Goal: Task Accomplishment & Management: Understand process/instructions

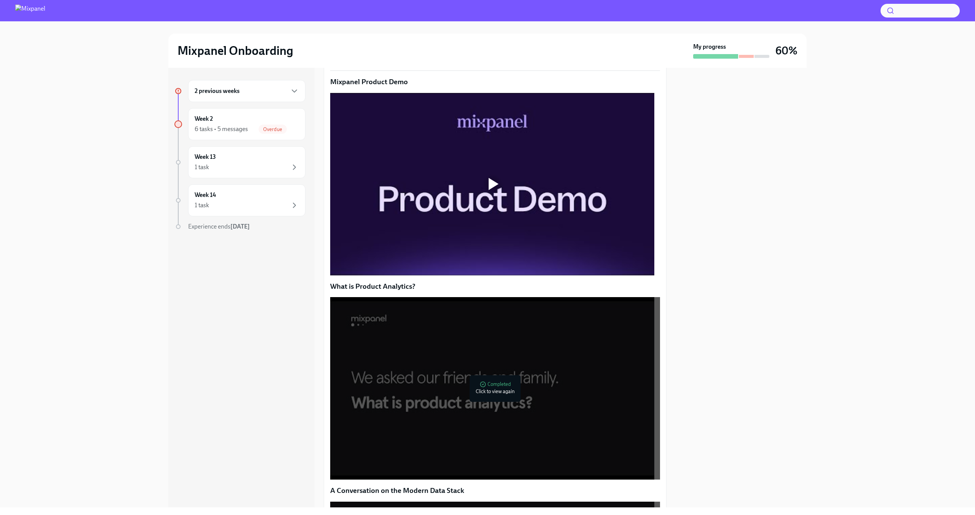
scroll to position [128, 0]
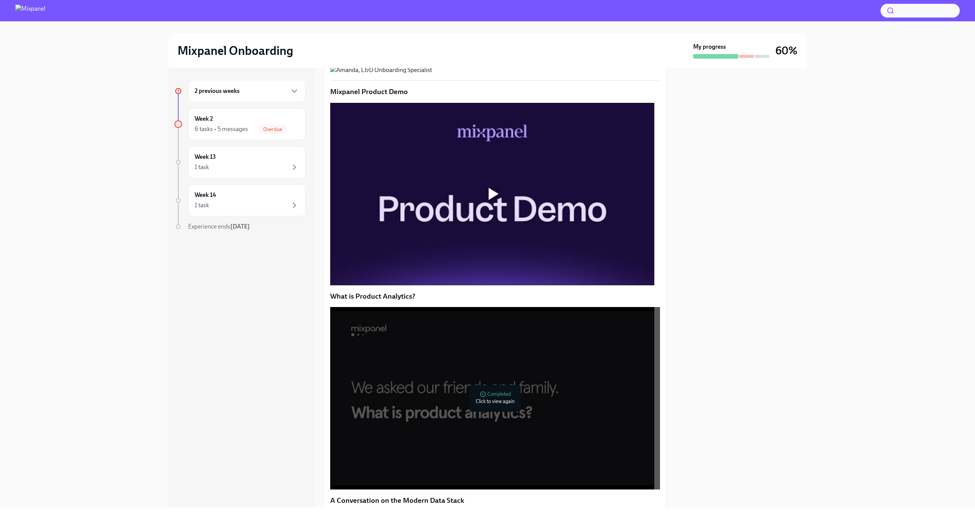
click at [498, 200] on div at bounding box center [494, 194] width 10 height 12
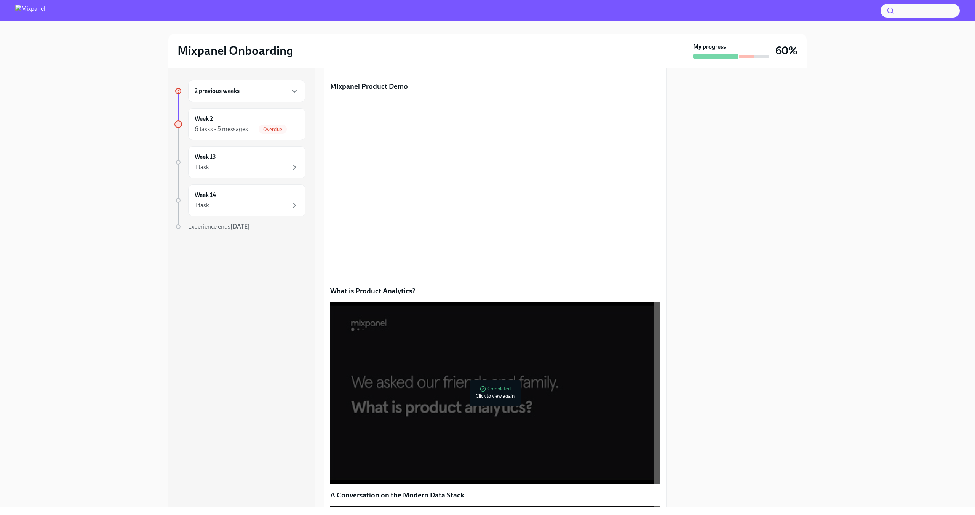
scroll to position [135, 0]
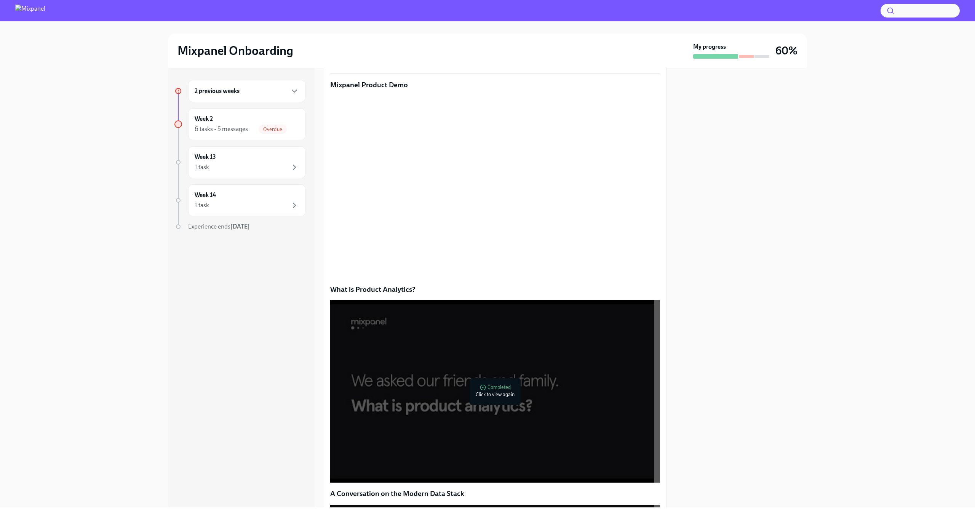
click at [670, 356] on div "2 previous weeks Week 2 6 tasks • 5 messages Overdue Week 13 1 task Week 14 1 t…" at bounding box center [487, 288] width 638 height 440
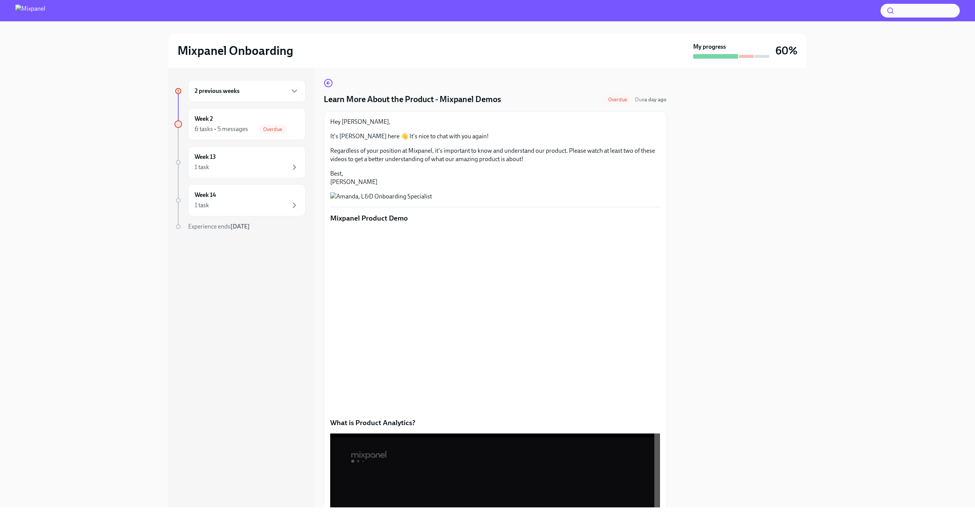
scroll to position [444, 0]
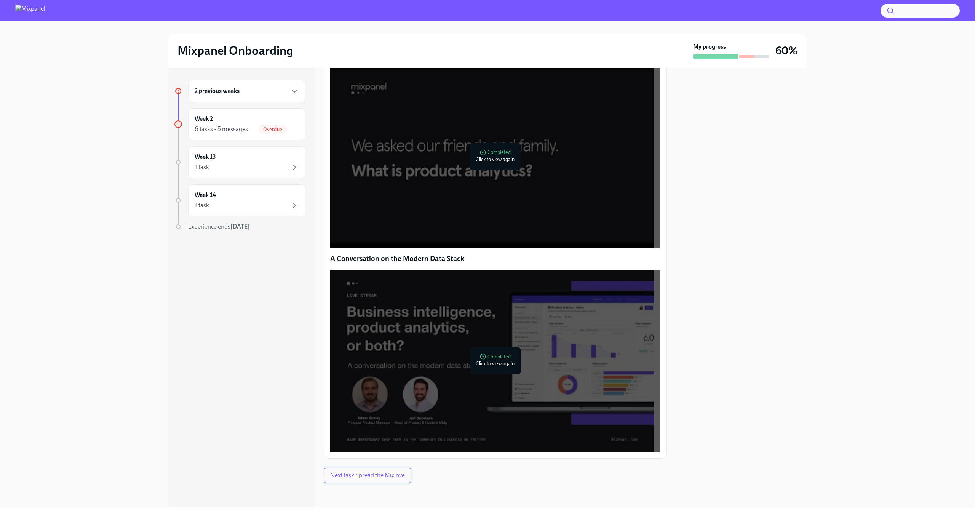
click at [375, 480] on button "Next task : Spread the Mixlove" at bounding box center [368, 475] width 88 height 15
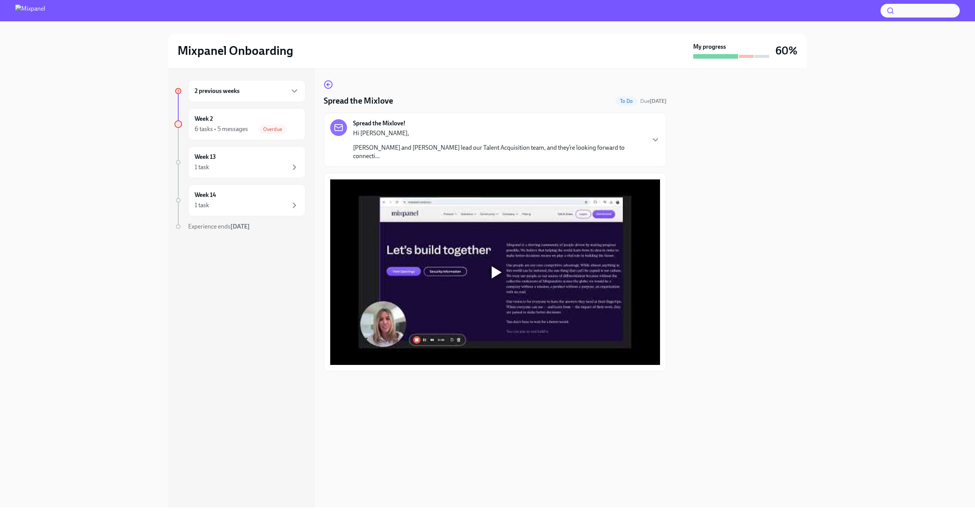
click at [652, 137] on icon "button" at bounding box center [655, 139] width 9 height 9
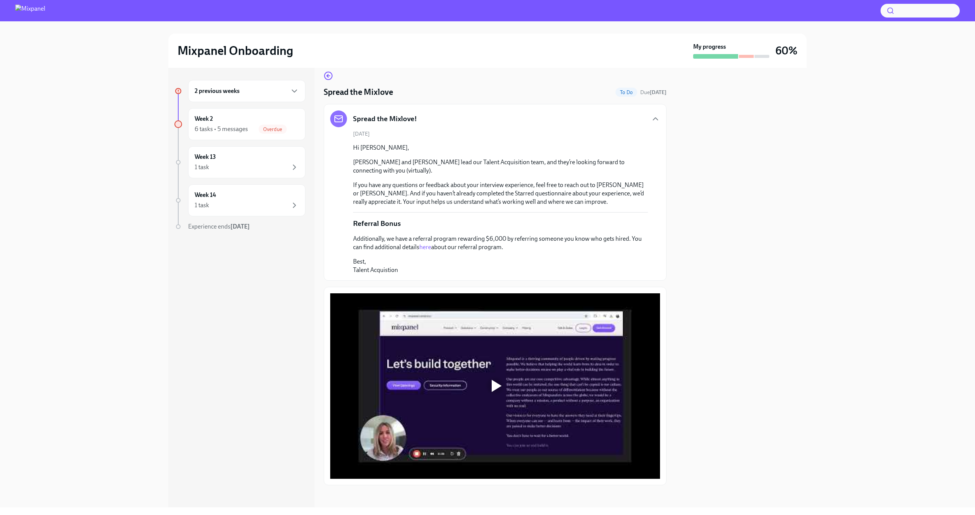
scroll to position [11, 0]
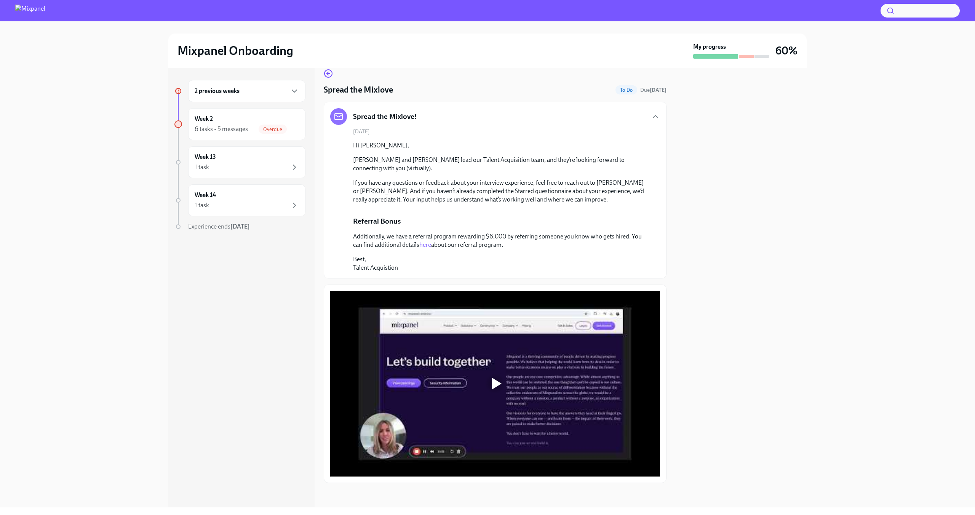
drag, startPoint x: 490, startPoint y: 359, endPoint x: 491, endPoint y: 365, distance: 5.7
click at [491, 365] on div at bounding box center [495, 384] width 330 height 186
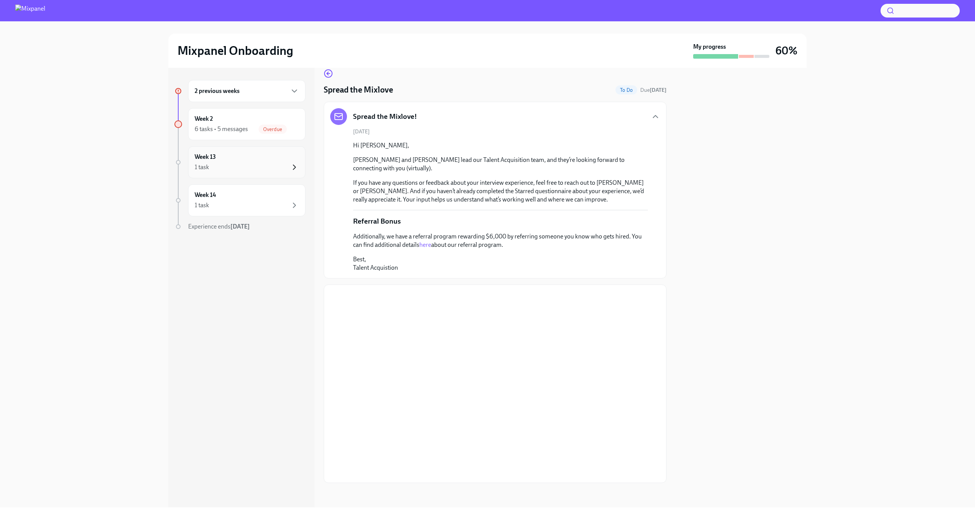
click at [294, 168] on icon "button" at bounding box center [294, 167] width 2 height 5
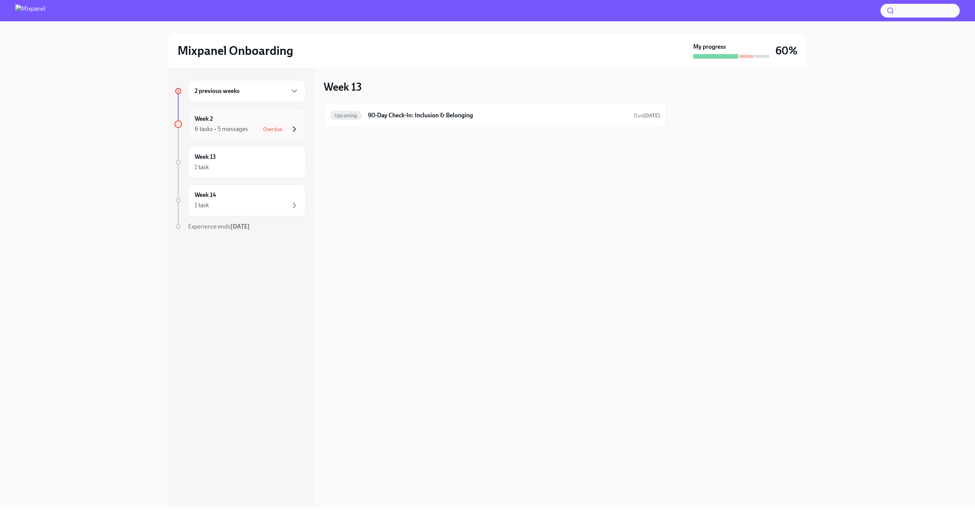
click at [296, 130] on icon "button" at bounding box center [294, 129] width 9 height 9
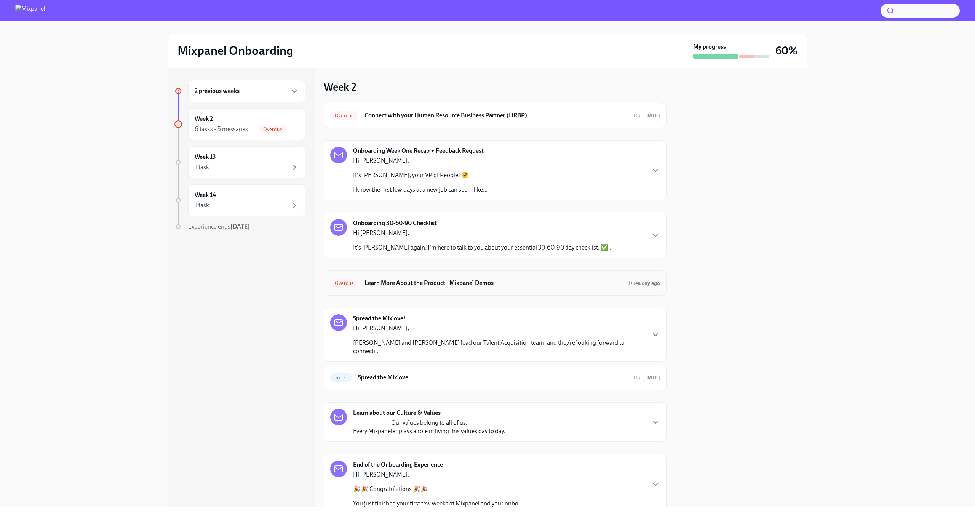
click at [619, 283] on div "Overdue Learn More About the Product - Mixpanel Demos Due a day ago" at bounding box center [495, 283] width 330 height 12
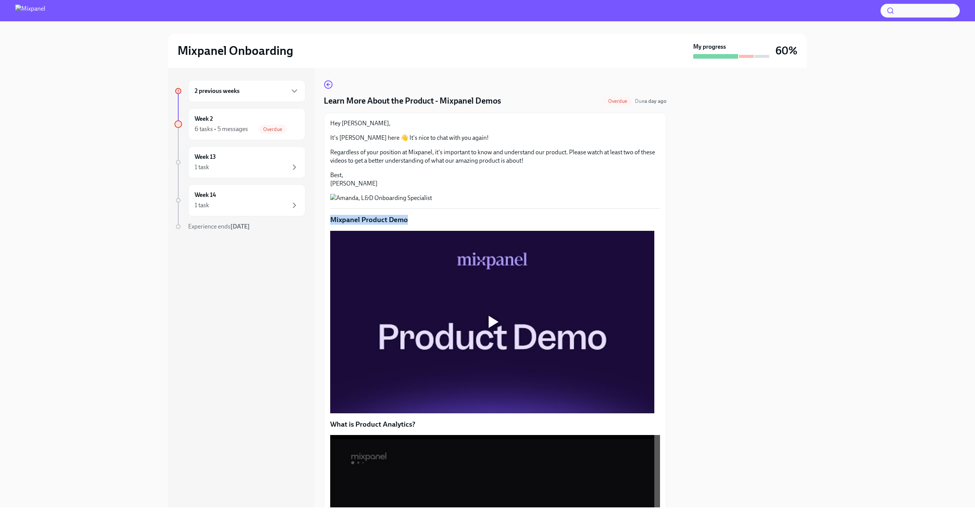
click at [595, 279] on div "Hey Amy, It's Amanda here 👋 It's nice to chat with you again! Regardless of you…" at bounding box center [495, 470] width 330 height 703
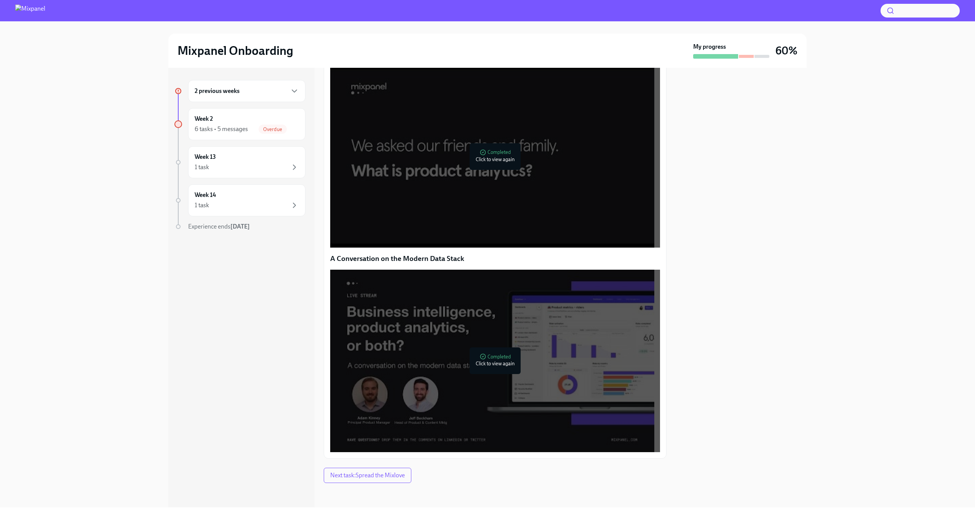
scroll to position [444, 0]
click at [402, 476] on span "Next task : Spread the Mixlove" at bounding box center [367, 476] width 75 height 8
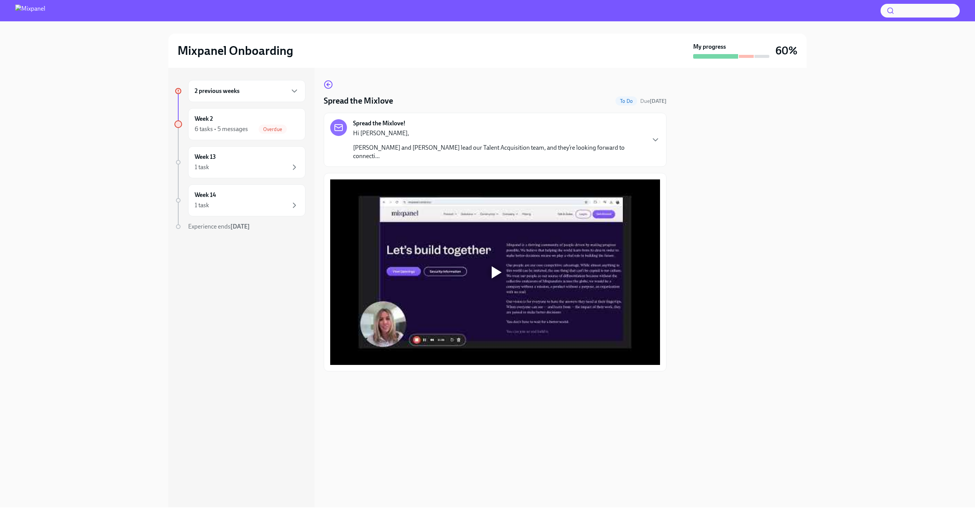
click at [501, 266] on div at bounding box center [497, 272] width 10 height 12
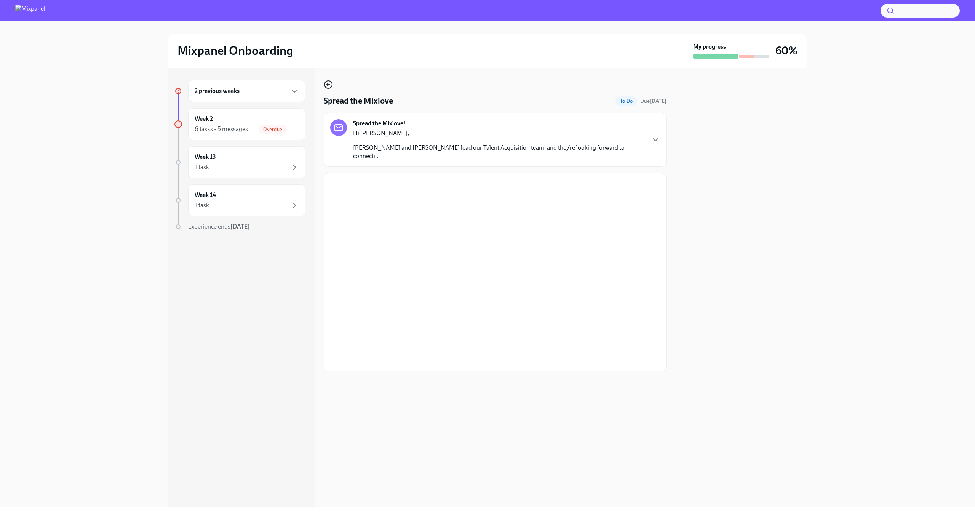
click at [327, 84] on icon "button" at bounding box center [328, 84] width 2 height 3
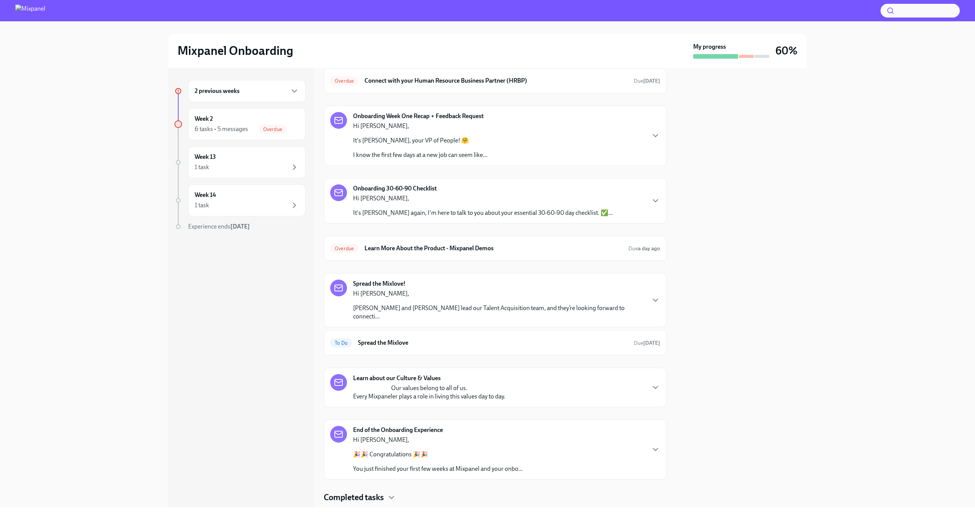
scroll to position [46, 0]
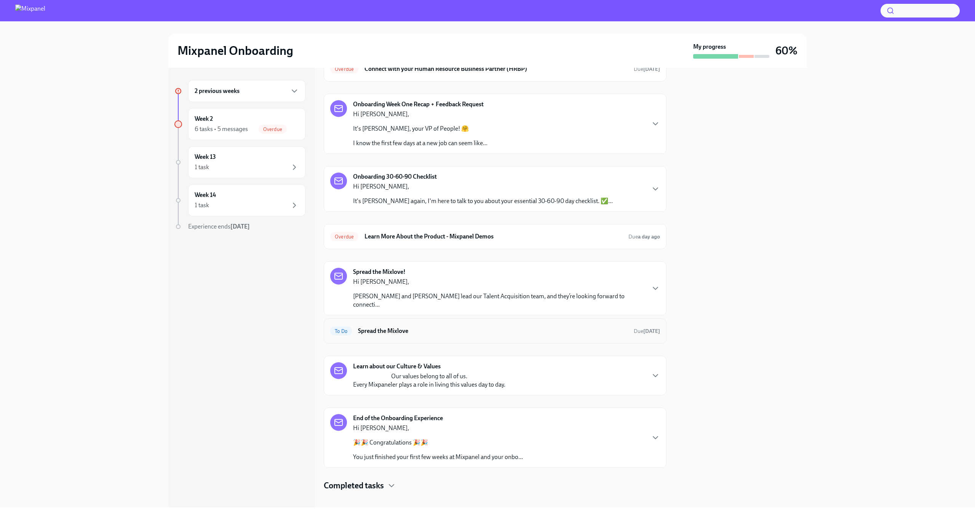
click at [550, 327] on h6 "Spread the Mixlove" at bounding box center [493, 331] width 270 height 8
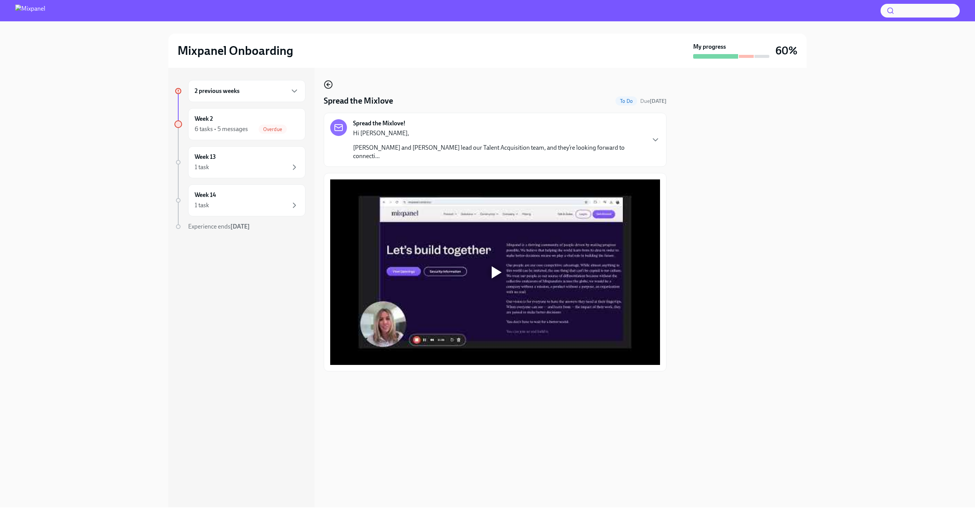
click at [332, 86] on circle "button" at bounding box center [329, 85] width 8 height 8
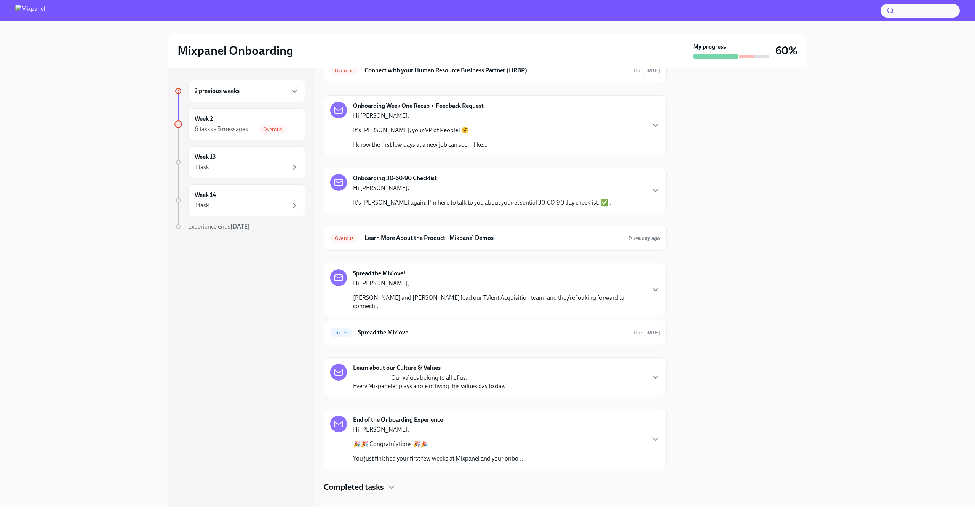
scroll to position [46, 0]
click at [398, 480] on div "Completed tasks" at bounding box center [495, 485] width 343 height 11
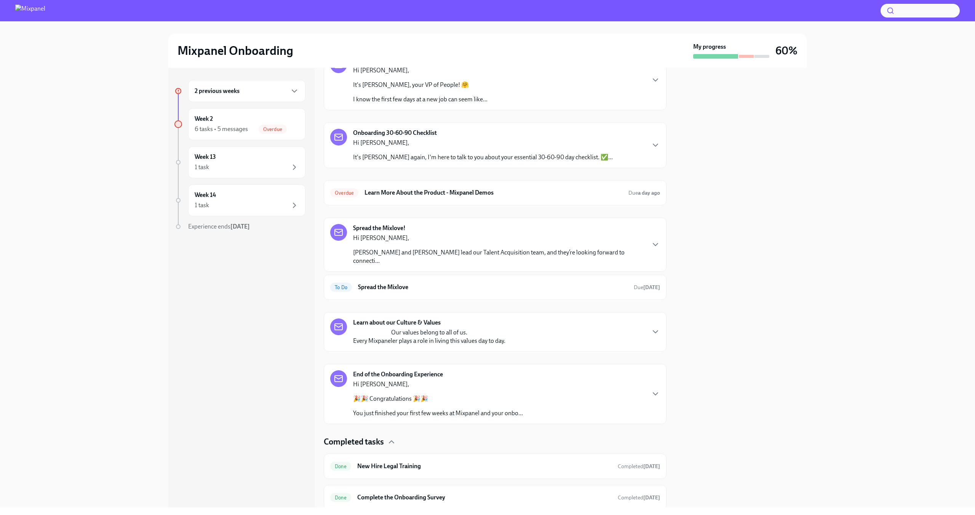
scroll to position [140, 0]
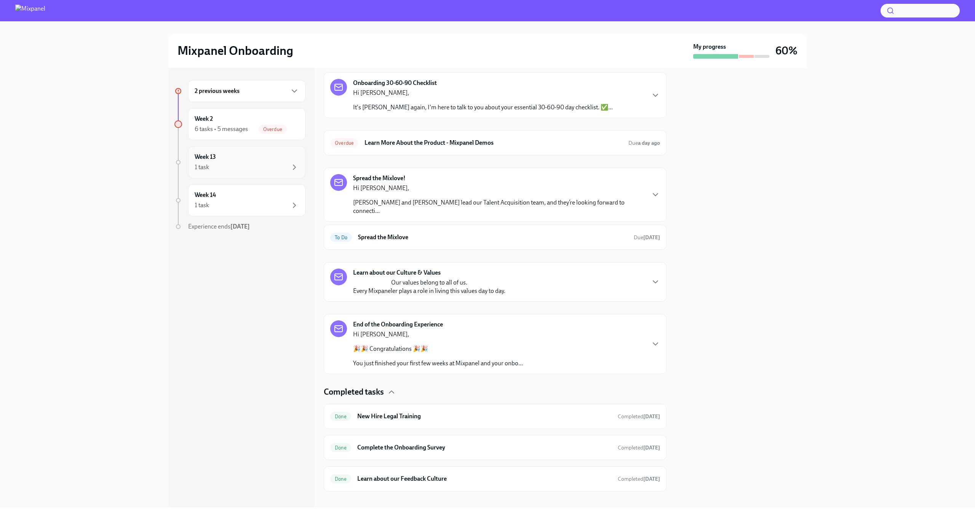
click at [290, 158] on div "Week 13 1 task" at bounding box center [247, 162] width 104 height 19
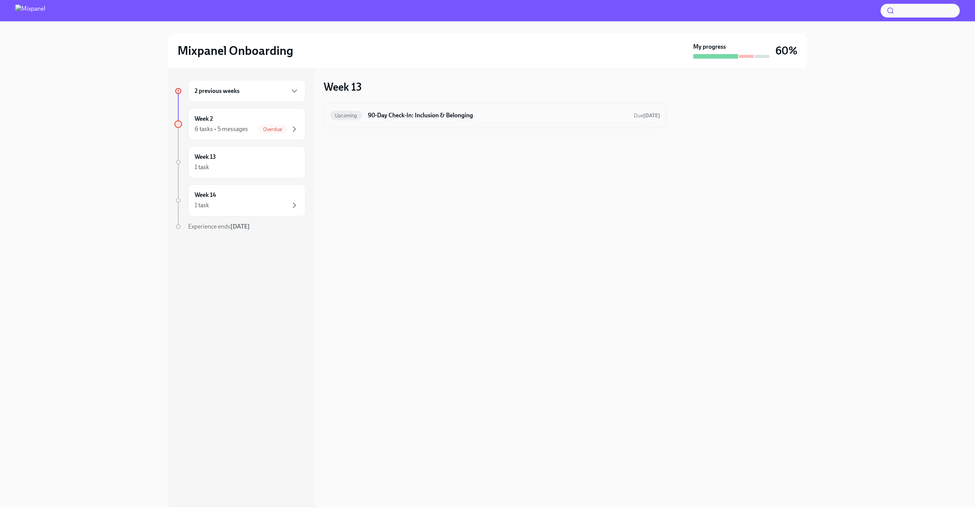
click at [400, 114] on h6 "90-Day Check-In: Inclusion & Belonging" at bounding box center [498, 115] width 260 height 8
